Goal: Task Accomplishment & Management: Use online tool/utility

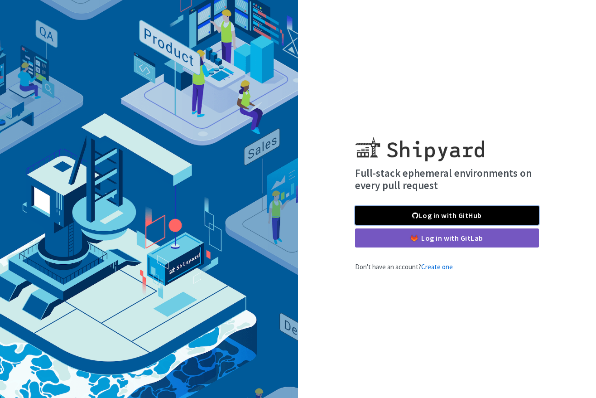
click at [380, 209] on link "Log in with GitHub" at bounding box center [447, 215] width 184 height 19
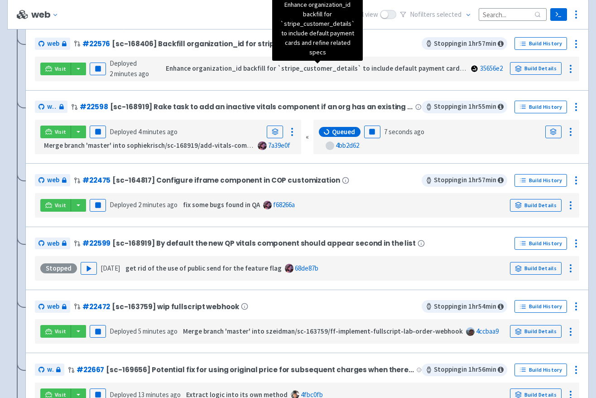
scroll to position [256, 0]
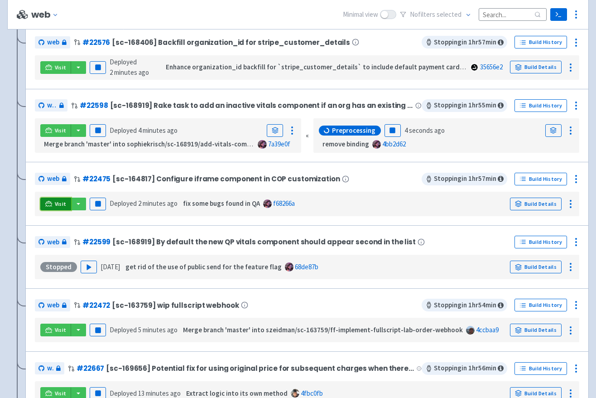
click at [57, 205] on span "Visit" at bounding box center [61, 203] width 12 height 7
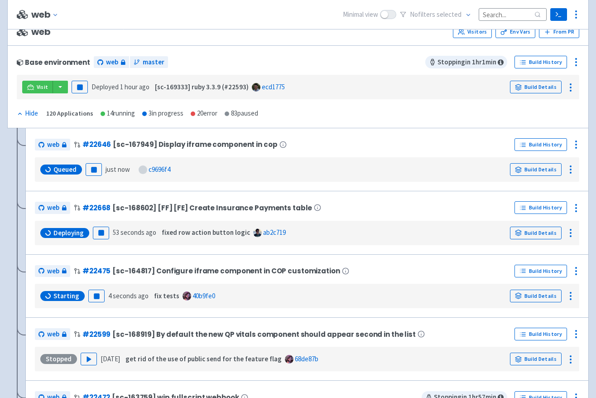
scroll to position [91, 0]
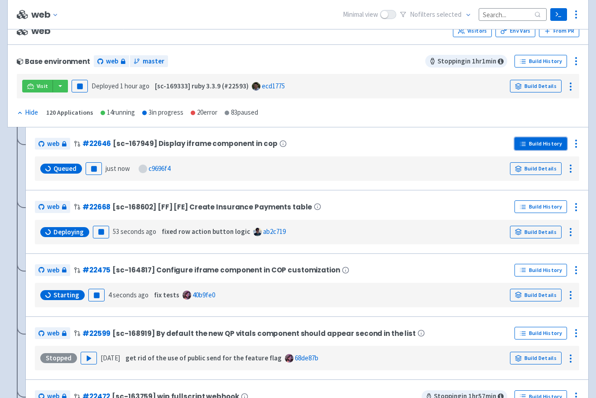
click at [538, 143] on link "Build History" at bounding box center [540, 143] width 53 height 13
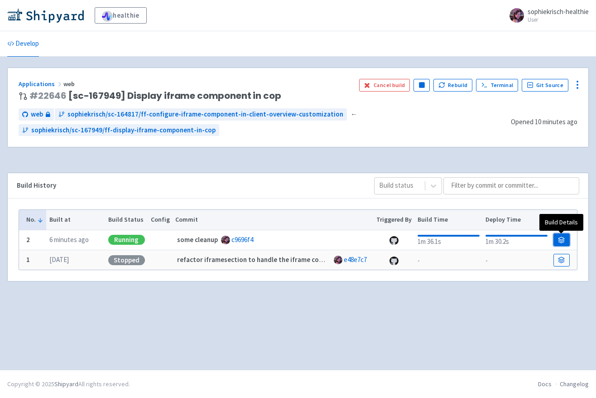
click at [566, 236] on link at bounding box center [561, 239] width 16 height 13
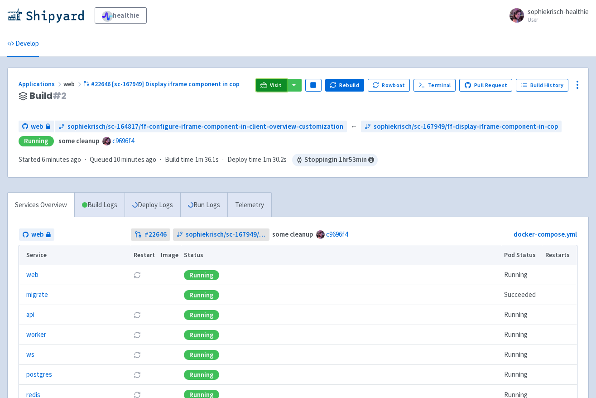
click at [282, 85] on span "Visit" at bounding box center [276, 85] width 12 height 7
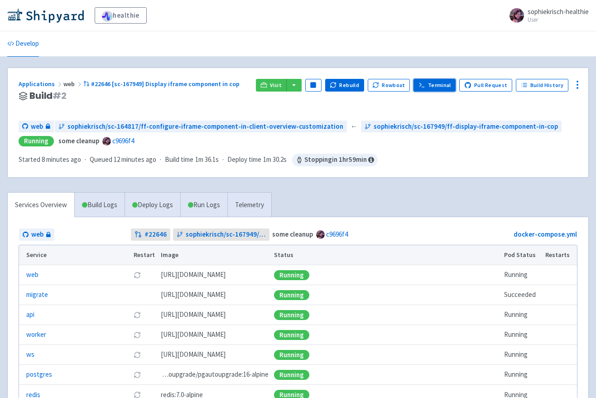
click at [443, 89] on link "Terminal" at bounding box center [434, 85] width 42 height 13
click at [438, 86] on link "Terminal" at bounding box center [434, 85] width 42 height 13
click at [448, 84] on link "Terminal" at bounding box center [434, 85] width 42 height 13
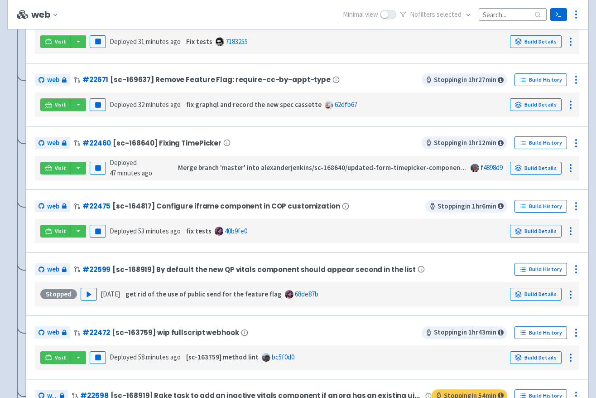
scroll to position [537, 0]
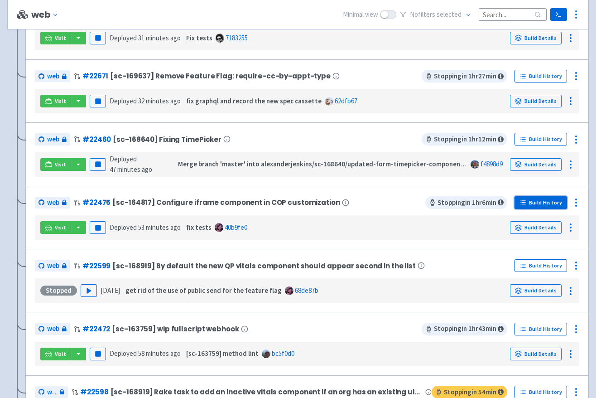
click at [529, 201] on link "Build History" at bounding box center [540, 202] width 53 height 13
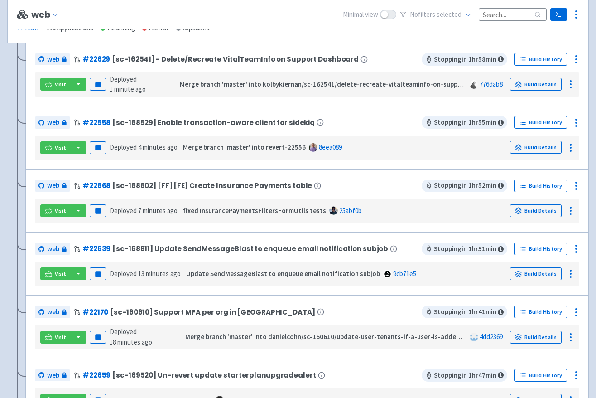
scroll to position [128, 0]
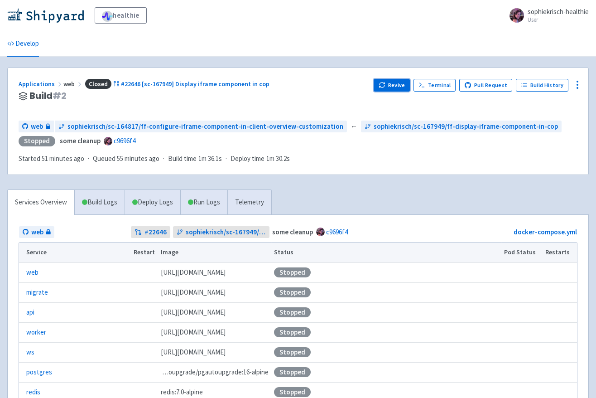
click at [400, 86] on button "Revive" at bounding box center [392, 85] width 36 height 13
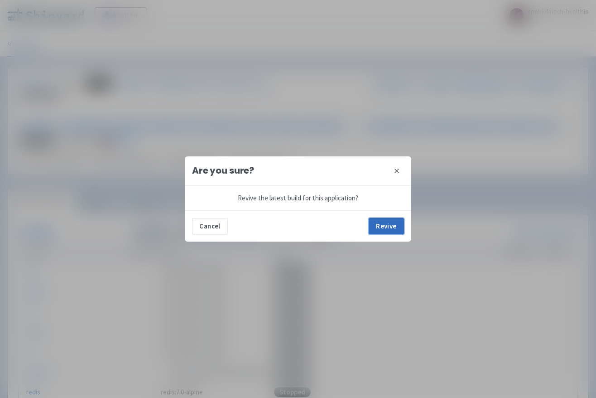
click at [393, 226] on button "Revive" at bounding box center [386, 226] width 35 height 16
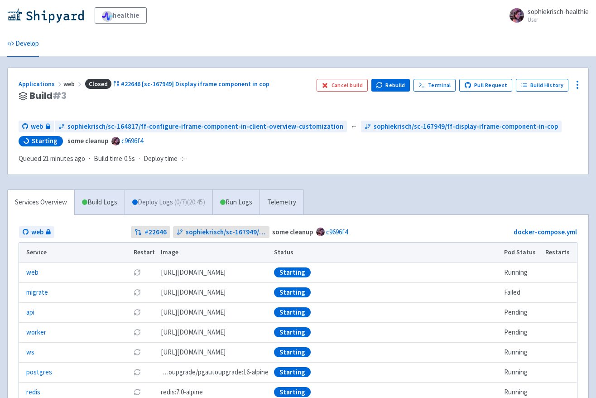
click at [173, 199] on link "Deploy Logs ( 0 / 7 ) (20:45)" at bounding box center [169, 202] width 88 height 25
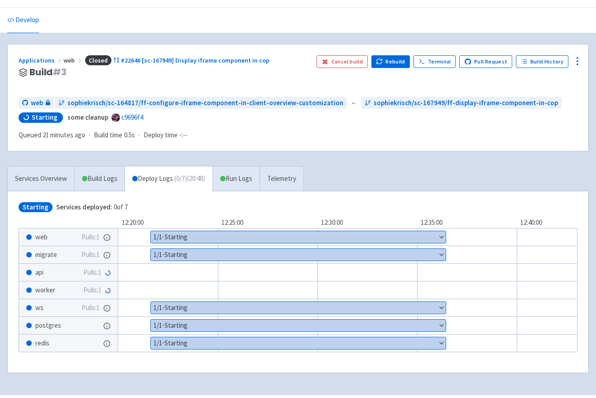
scroll to position [24, 0]
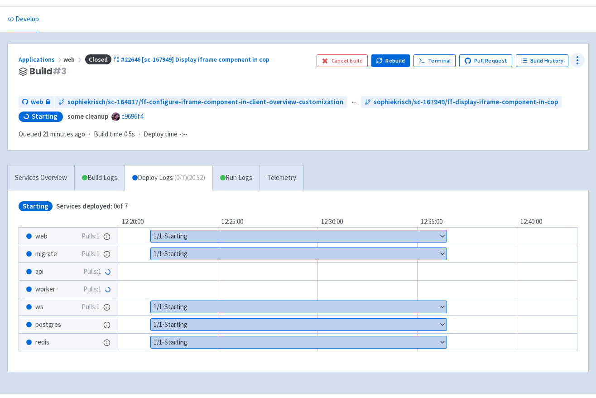
click at [575, 63] on icon at bounding box center [577, 60] width 11 height 11
click at [540, 91] on span "Data Dashboard" at bounding box center [536, 96] width 46 height 13
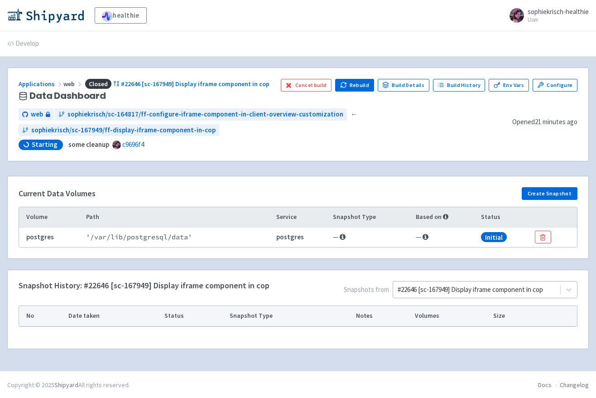
scroll to position [1, 0]
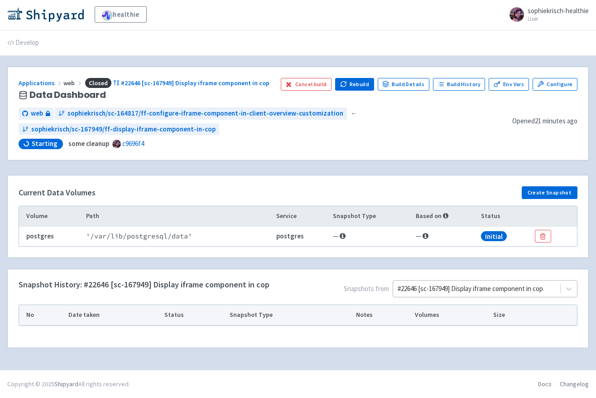
click at [505, 292] on div at bounding box center [477, 289] width 158 height 12
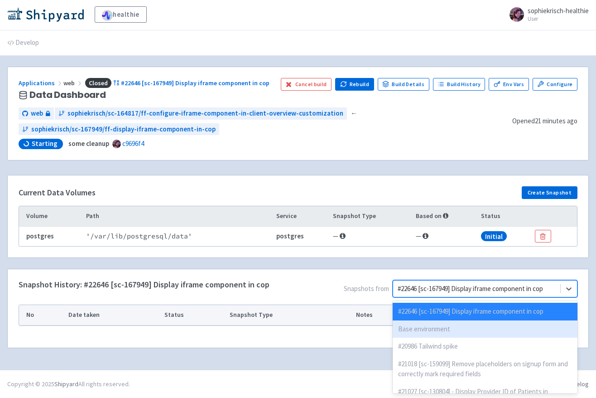
click at [462, 336] on div "Base environment" at bounding box center [485, 329] width 185 height 18
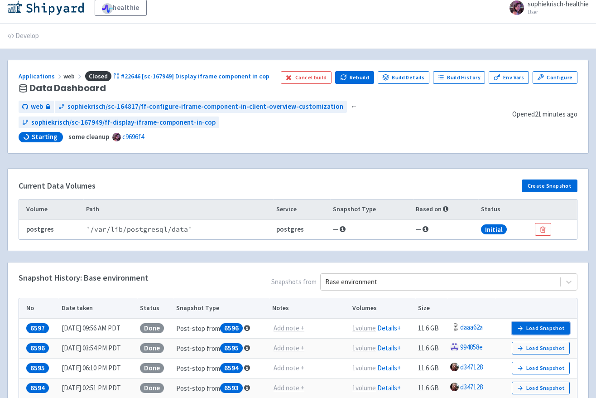
click at [534, 325] on button "Load Snapshot" at bounding box center [541, 327] width 58 height 13
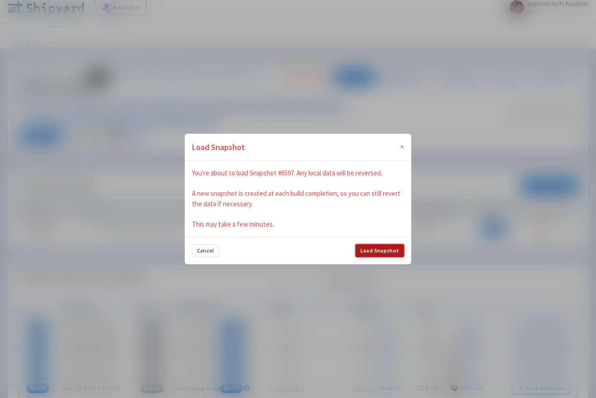
click at [383, 254] on button "Load Snapshot" at bounding box center [379, 250] width 48 height 13
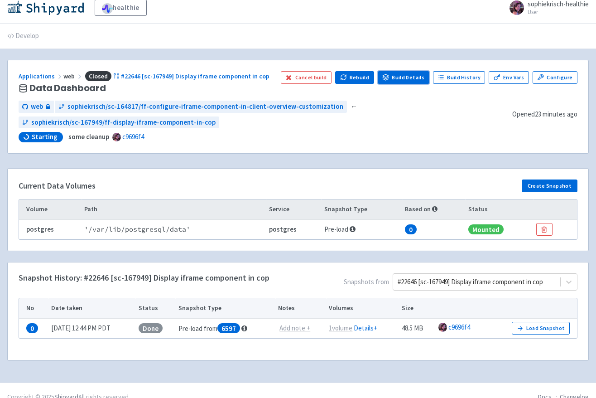
click at [406, 80] on link "Build Details" at bounding box center [404, 77] width 52 height 13
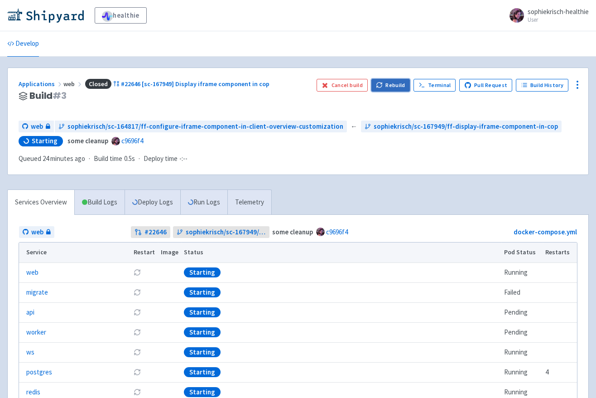
click at [400, 85] on button "Rebuild" at bounding box center [390, 85] width 39 height 13
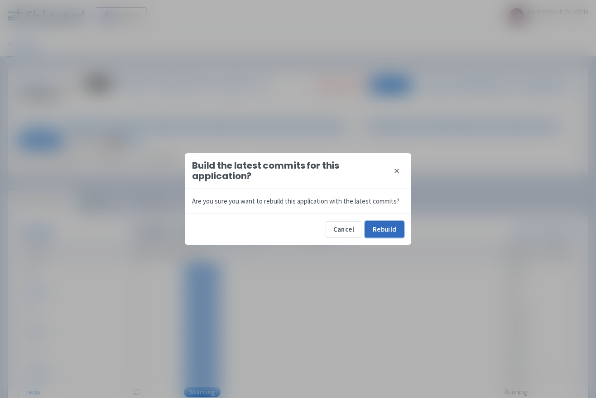
click at [392, 228] on button "Rebuild" at bounding box center [384, 229] width 39 height 16
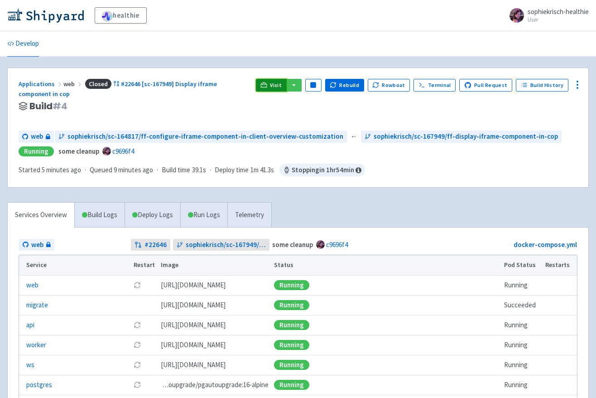
click at [278, 83] on span "Visit" at bounding box center [276, 85] width 12 height 7
